Goal: Transaction & Acquisition: Purchase product/service

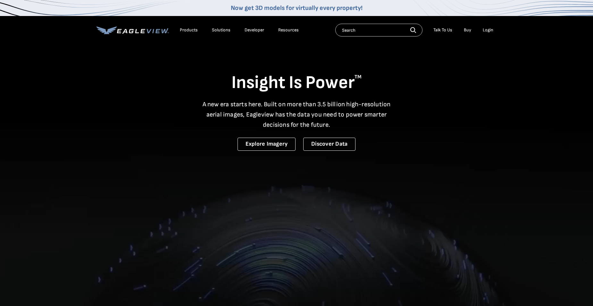
click at [486, 28] on div "Login" at bounding box center [487, 30] width 11 height 6
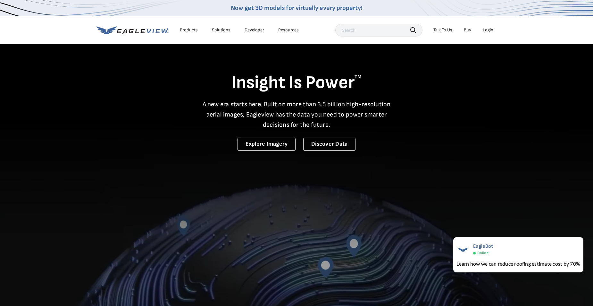
click at [489, 30] on div "Login" at bounding box center [487, 30] width 11 height 6
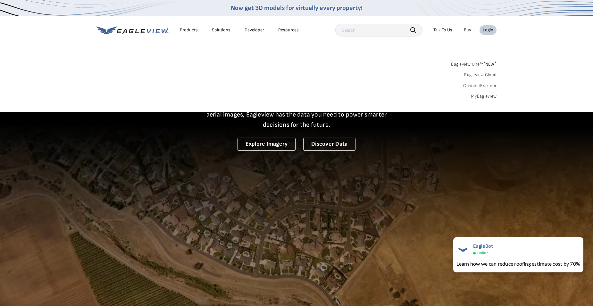
click at [465, 64] on link "Eagleview One™ * NEW *" at bounding box center [473, 63] width 45 height 7
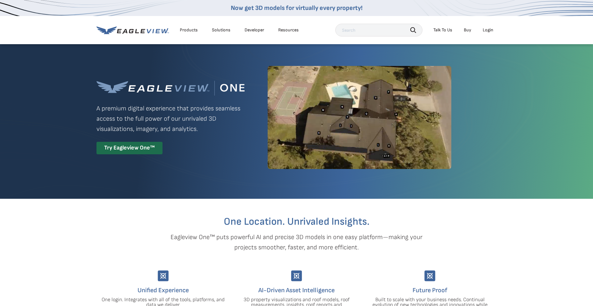
click at [488, 27] on div "Login" at bounding box center [487, 30] width 11 height 6
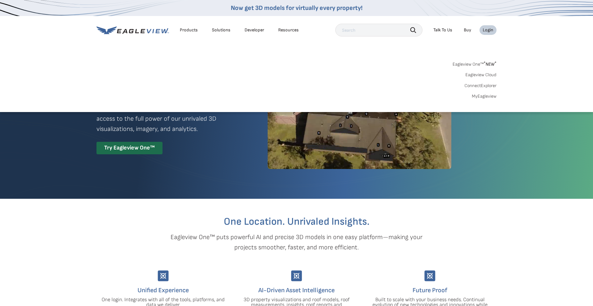
click at [484, 94] on link "MyEagleview" at bounding box center [484, 97] width 25 height 6
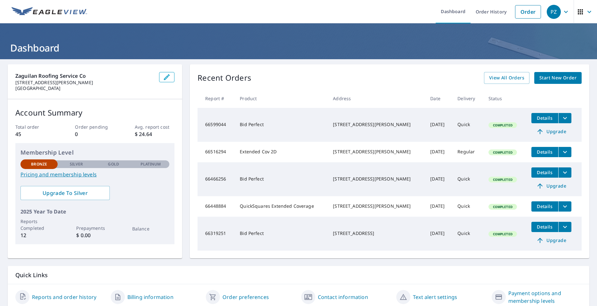
click at [459, 14] on link "Dashboard" at bounding box center [453, 11] width 35 height 23
click at [481, 15] on link "Order History" at bounding box center [491, 11] width 41 height 23
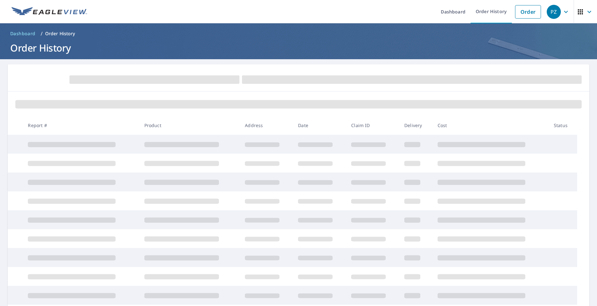
click at [526, 13] on link "Order" at bounding box center [528, 11] width 26 height 13
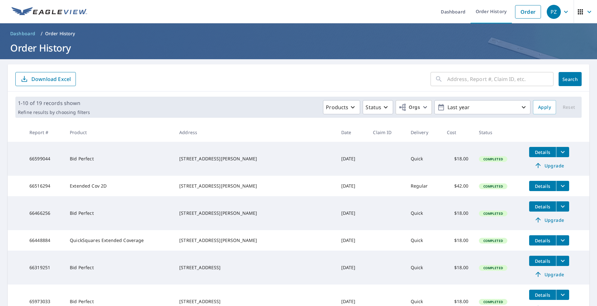
click at [522, 10] on link "Order" at bounding box center [528, 11] width 26 height 13
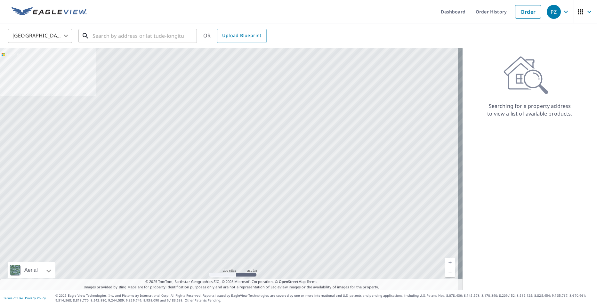
click at [148, 37] on input "text" at bounding box center [138, 36] width 91 height 18
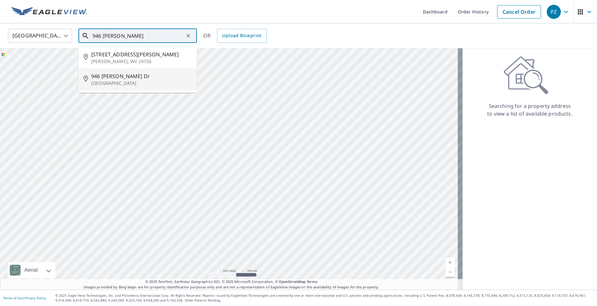
click at [129, 80] on p "Woodland, CA 95776" at bounding box center [141, 83] width 101 height 6
type input "946 Lusk Dr Woodland, CA 95776"
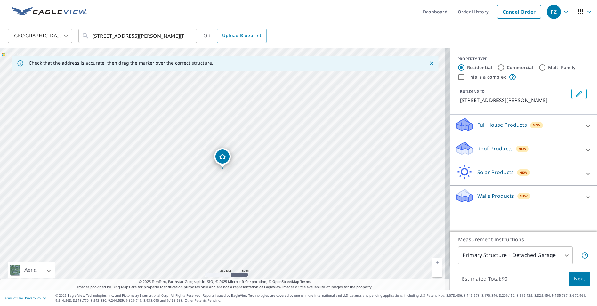
click at [494, 150] on p "Roof Products" at bounding box center [496, 149] width 36 height 8
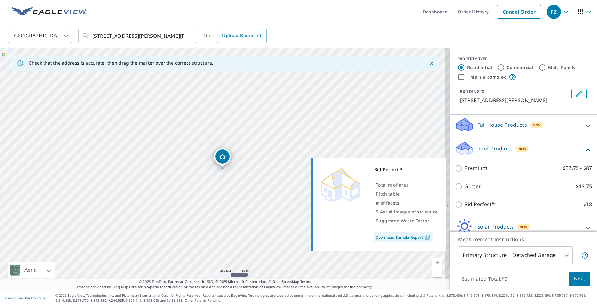
click at [456, 205] on input "Bid Perfect™ $18" at bounding box center [460, 205] width 10 height 8
checkbox input "true"
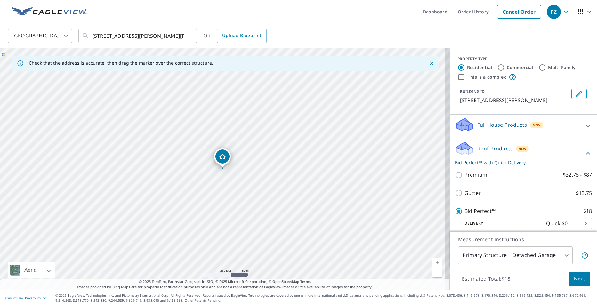
click at [575, 279] on span "Next" at bounding box center [579, 279] width 11 height 8
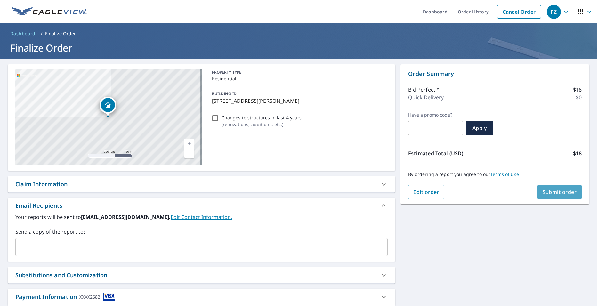
click at [557, 191] on span "Submit order" at bounding box center [560, 192] width 34 height 7
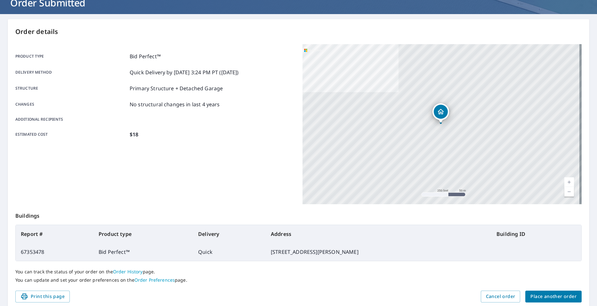
scroll to position [71, 0]
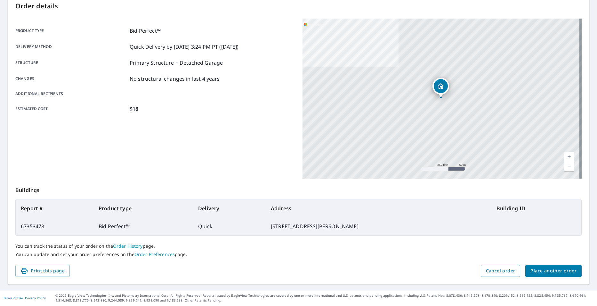
click at [62, 274] on span "Print this page" at bounding box center [43, 271] width 44 height 8
